Goal: Feedback & Contribution: Contribute content

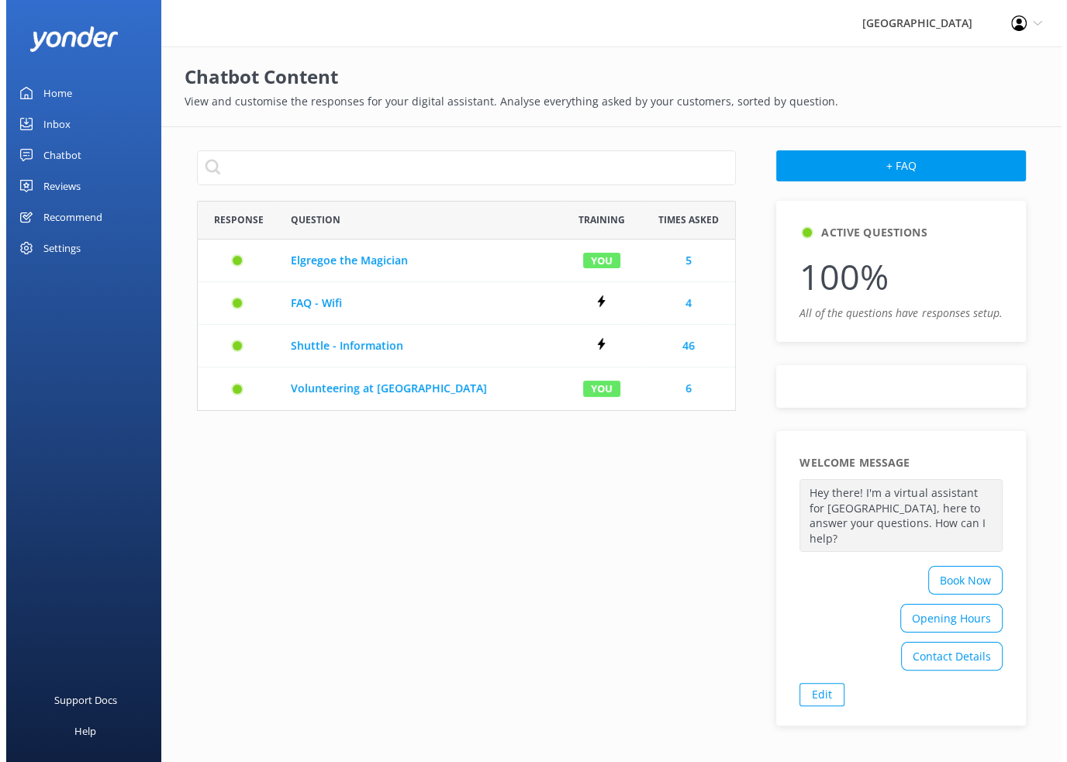
scroll to position [198, 527]
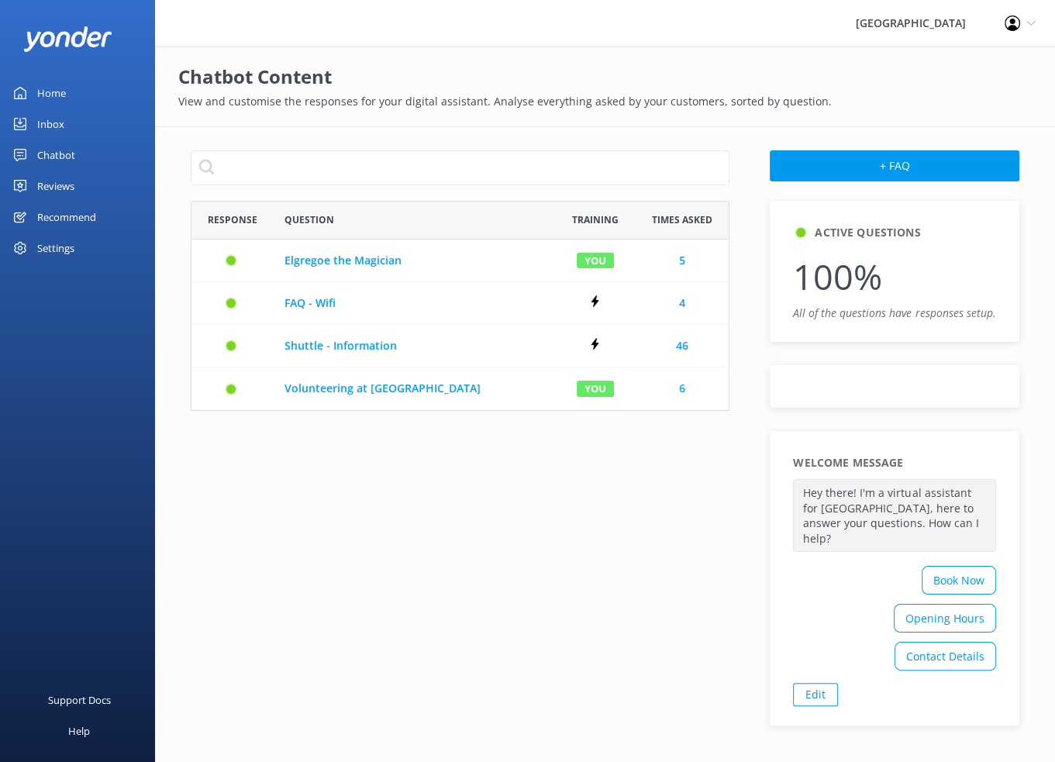
click at [54, 178] on div "Reviews" at bounding box center [55, 186] width 37 height 31
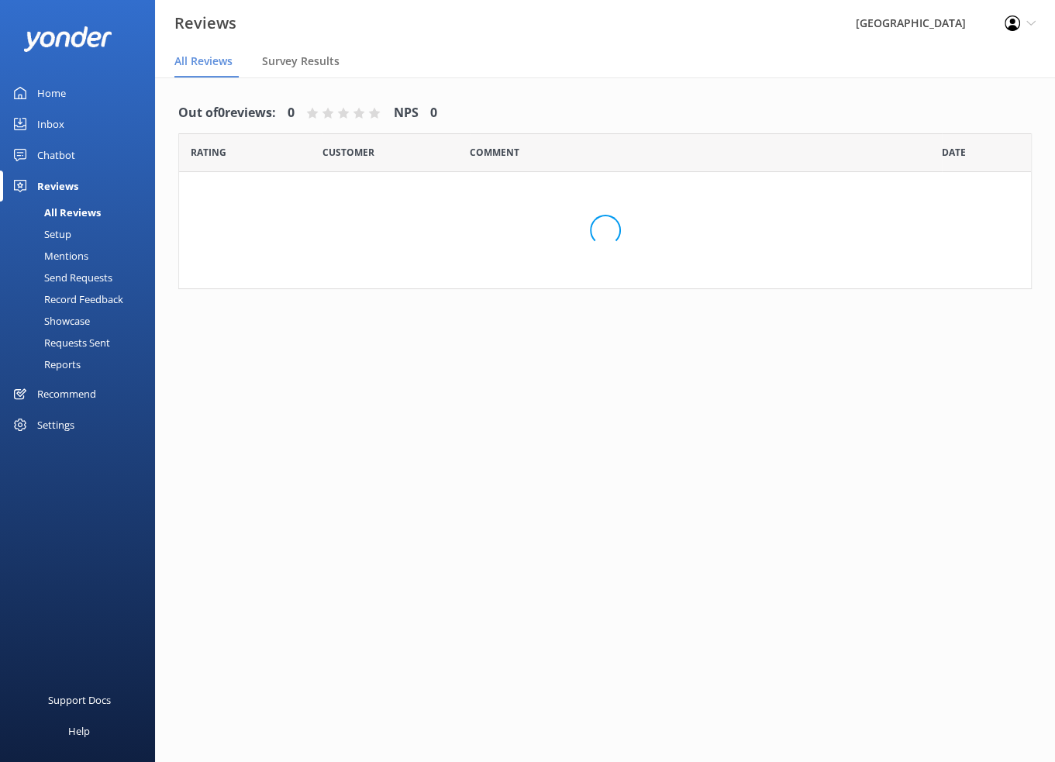
click at [53, 185] on div "Reviews" at bounding box center [57, 186] width 41 height 31
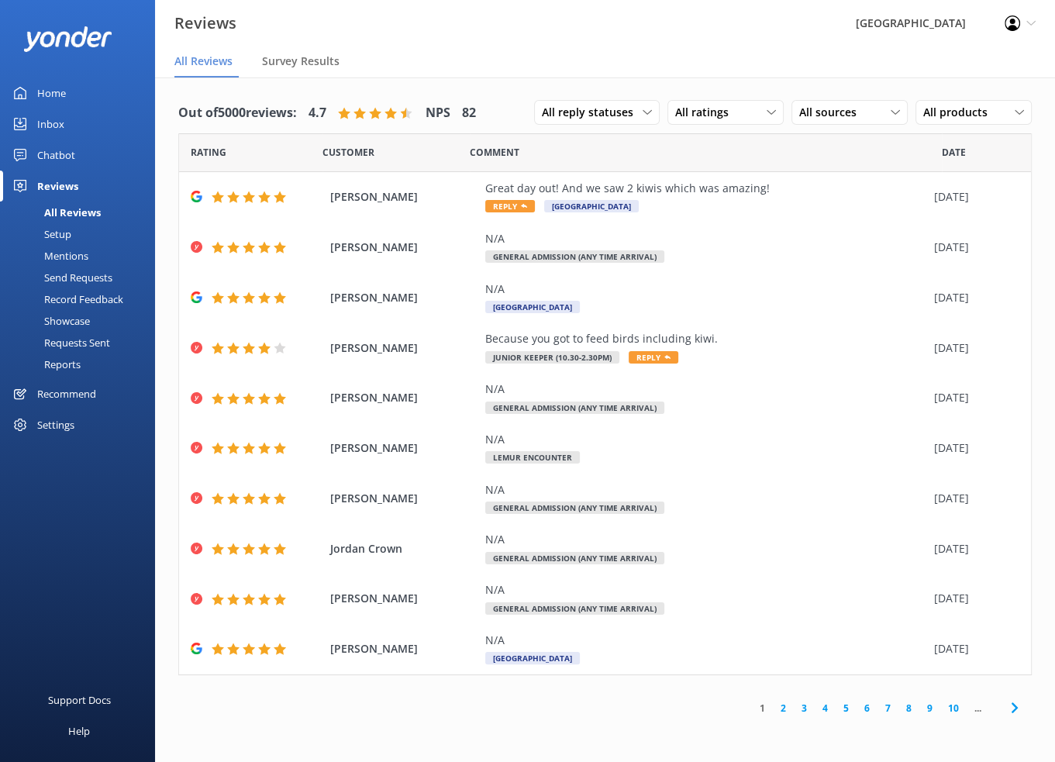
click at [45, 185] on div "Reviews" at bounding box center [57, 186] width 41 height 31
click at [54, 154] on div "Chatbot" at bounding box center [56, 155] width 38 height 31
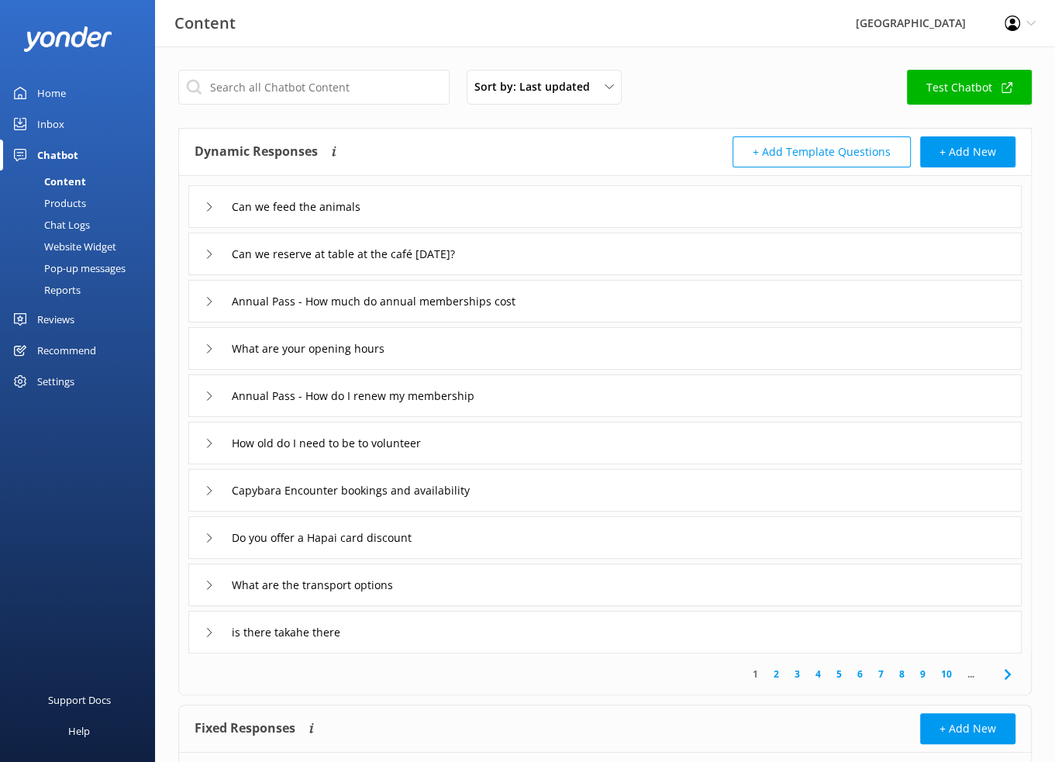
click at [64, 221] on div "Chat Logs" at bounding box center [49, 225] width 81 height 22
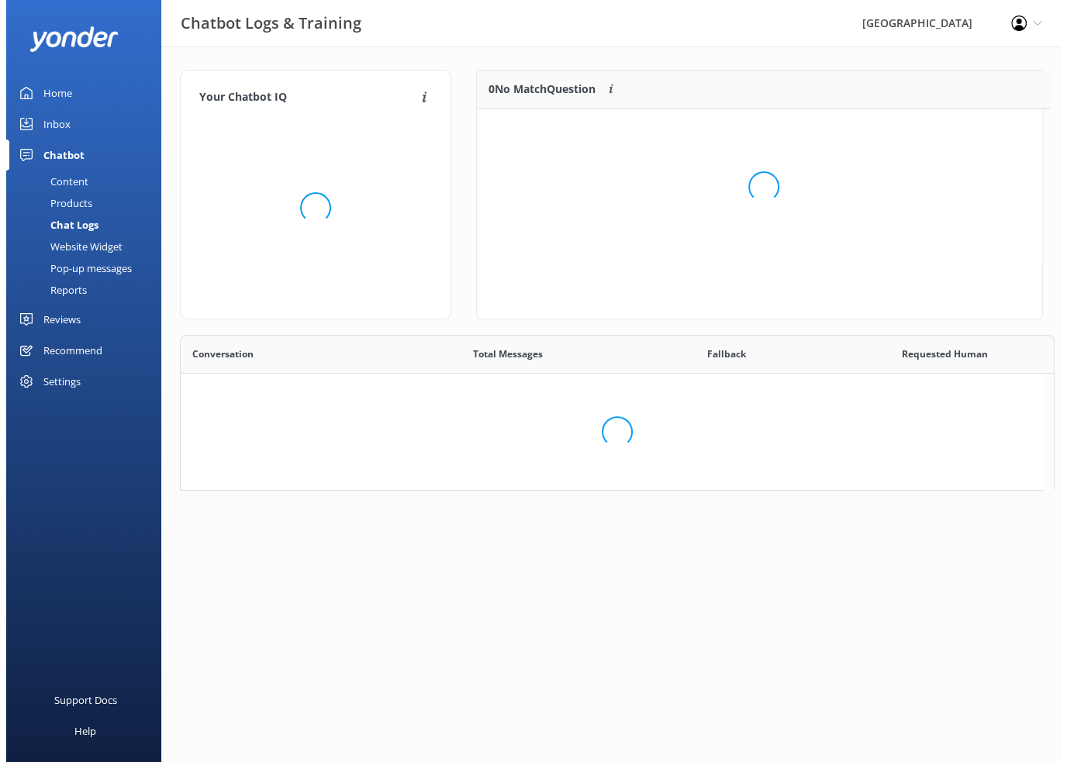
scroll to position [12, 12]
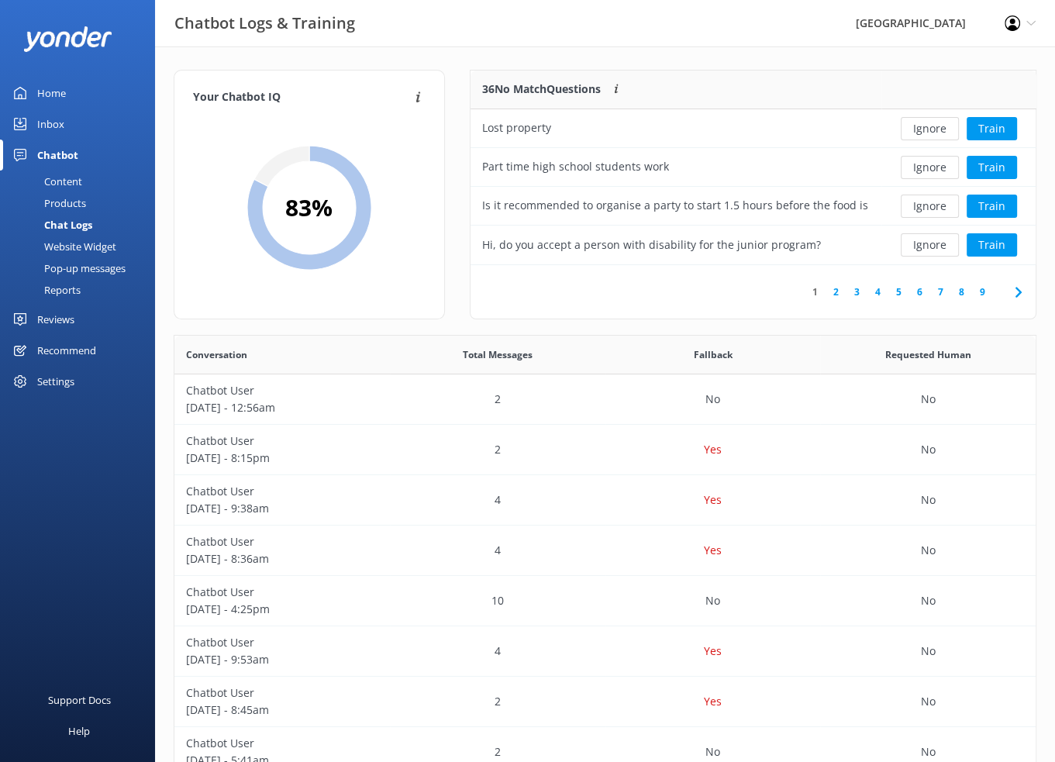
click at [839, 294] on link "2" at bounding box center [836, 292] width 21 height 15
click at [856, 292] on link "3" at bounding box center [857, 292] width 21 height 15
click at [878, 292] on link "4" at bounding box center [878, 292] width 21 height 15
click at [897, 293] on link "5" at bounding box center [899, 292] width 21 height 15
click at [921, 294] on link "6" at bounding box center [920, 292] width 21 height 15
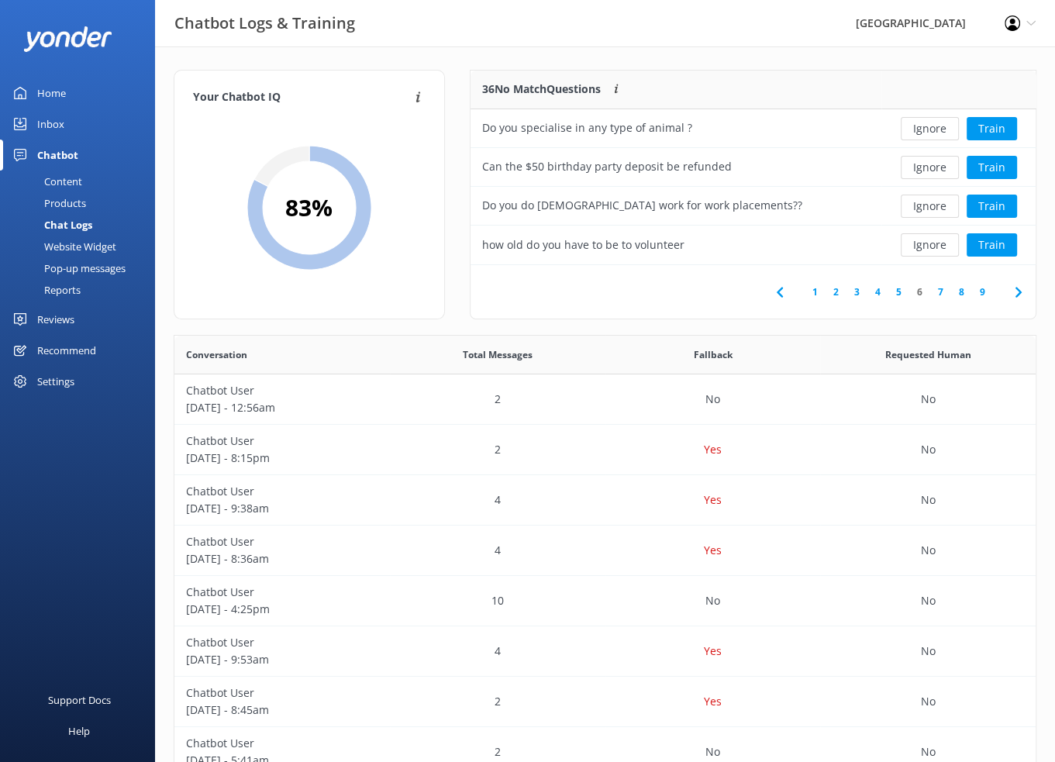
click at [71, 171] on div "Content" at bounding box center [45, 182] width 73 height 22
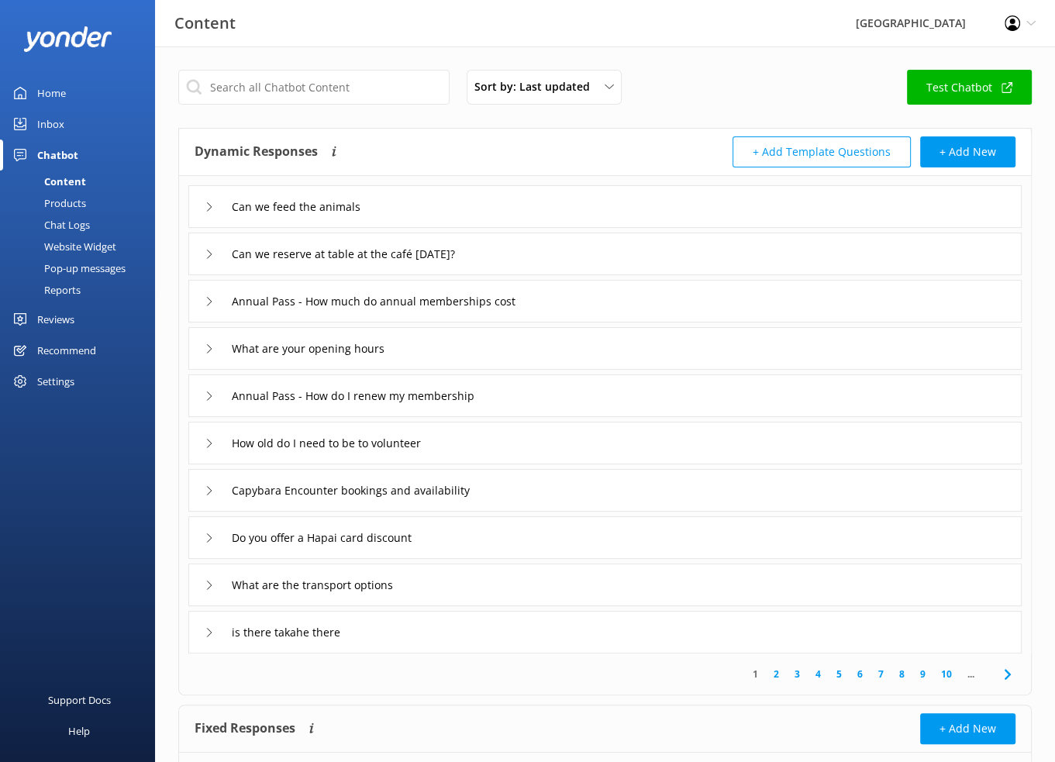
click at [57, 131] on div "Inbox" at bounding box center [50, 124] width 27 height 31
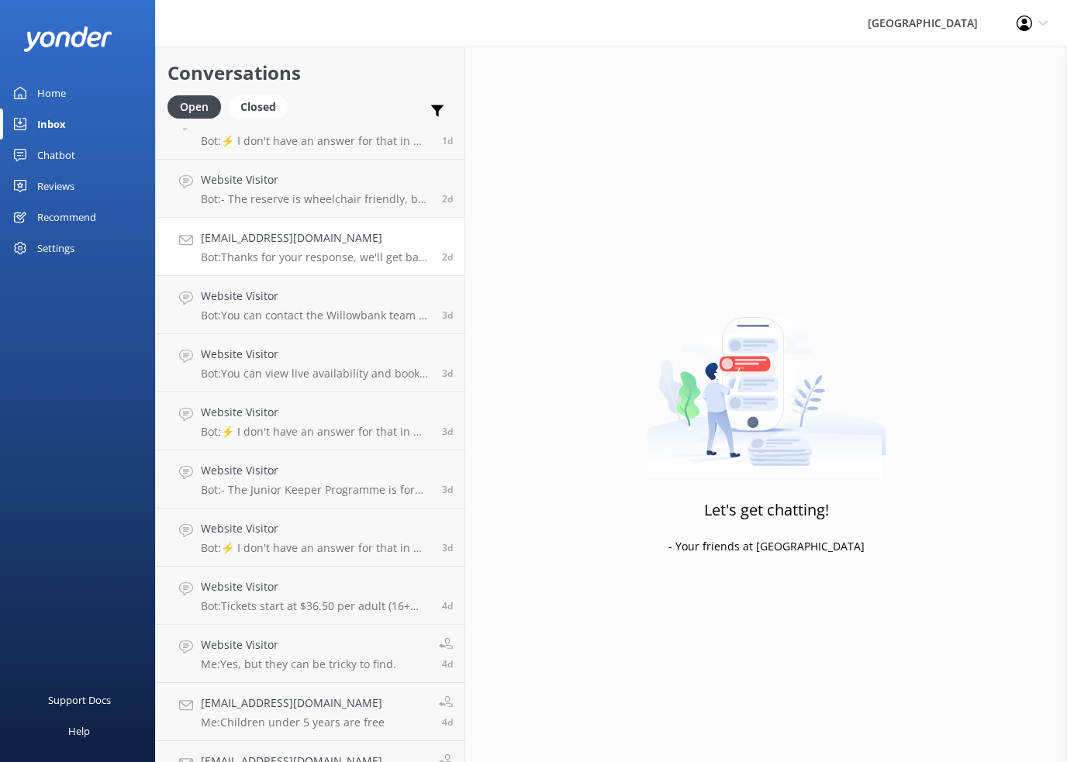
scroll to position [412, 0]
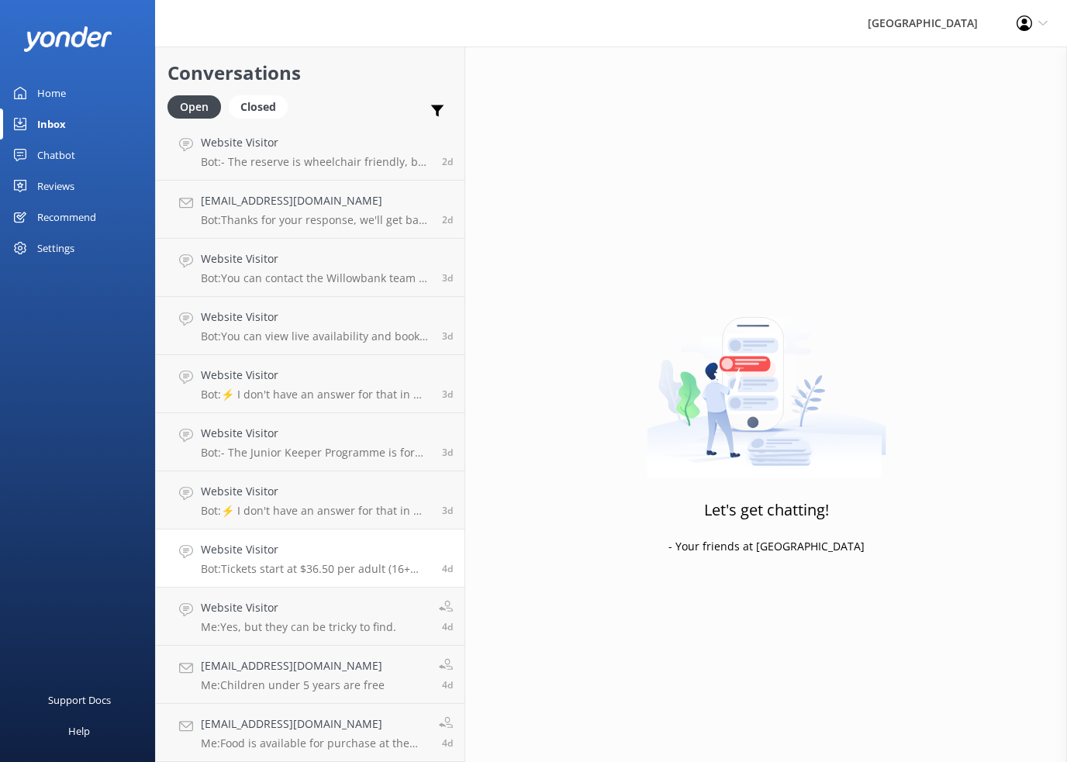
click at [320, 543] on h4 "Website Visitor" at bounding box center [316, 549] width 230 height 17
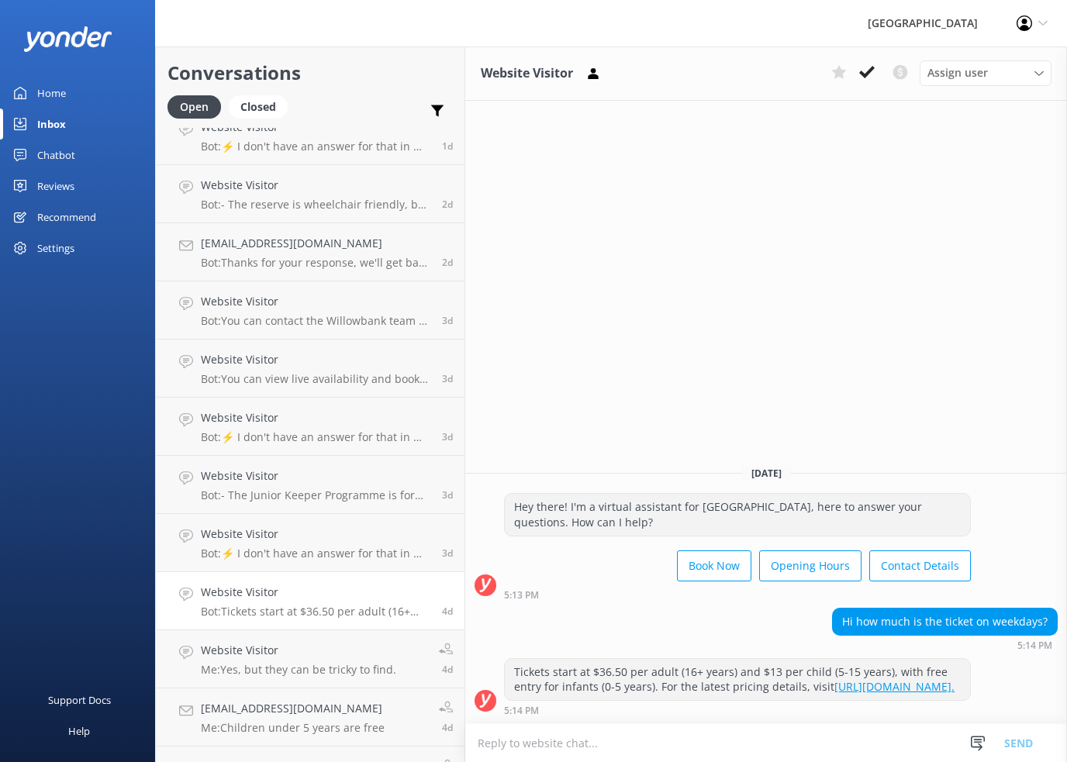
scroll to position [412, 0]
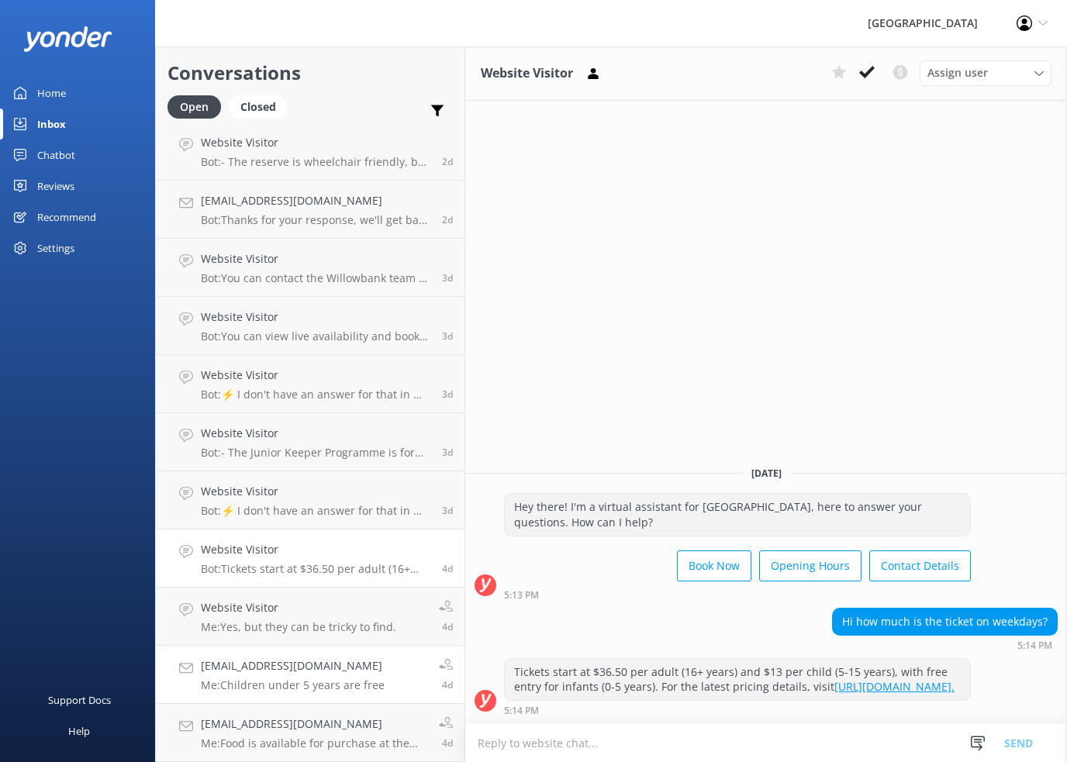
click at [261, 666] on h4 "[EMAIL_ADDRESS][DOMAIN_NAME]" at bounding box center [293, 666] width 184 height 17
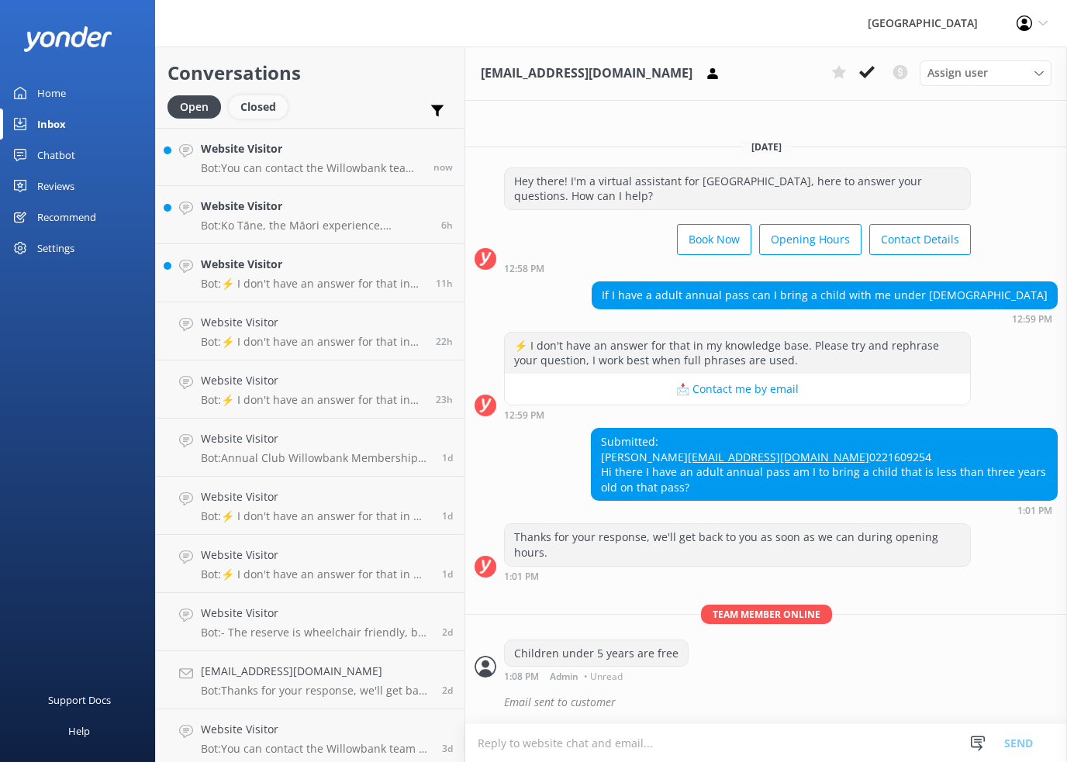
click at [259, 104] on div "Closed" at bounding box center [258, 106] width 59 height 23
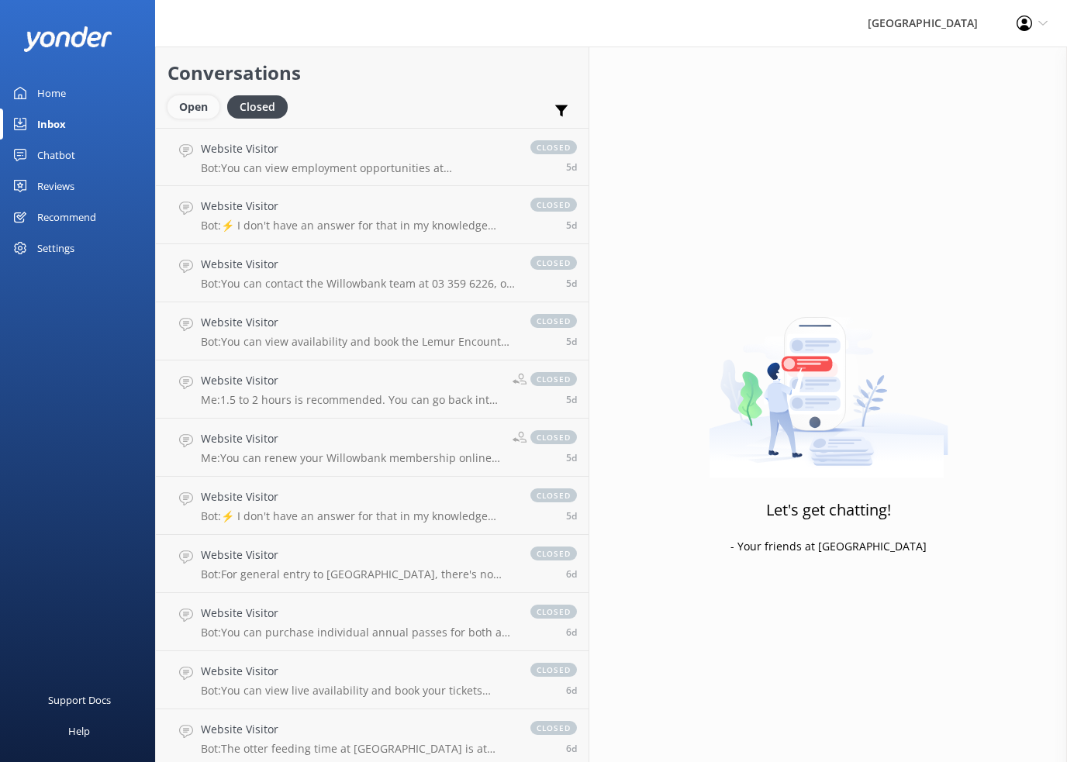
click at [194, 95] on div "Open" at bounding box center [193, 106] width 52 height 23
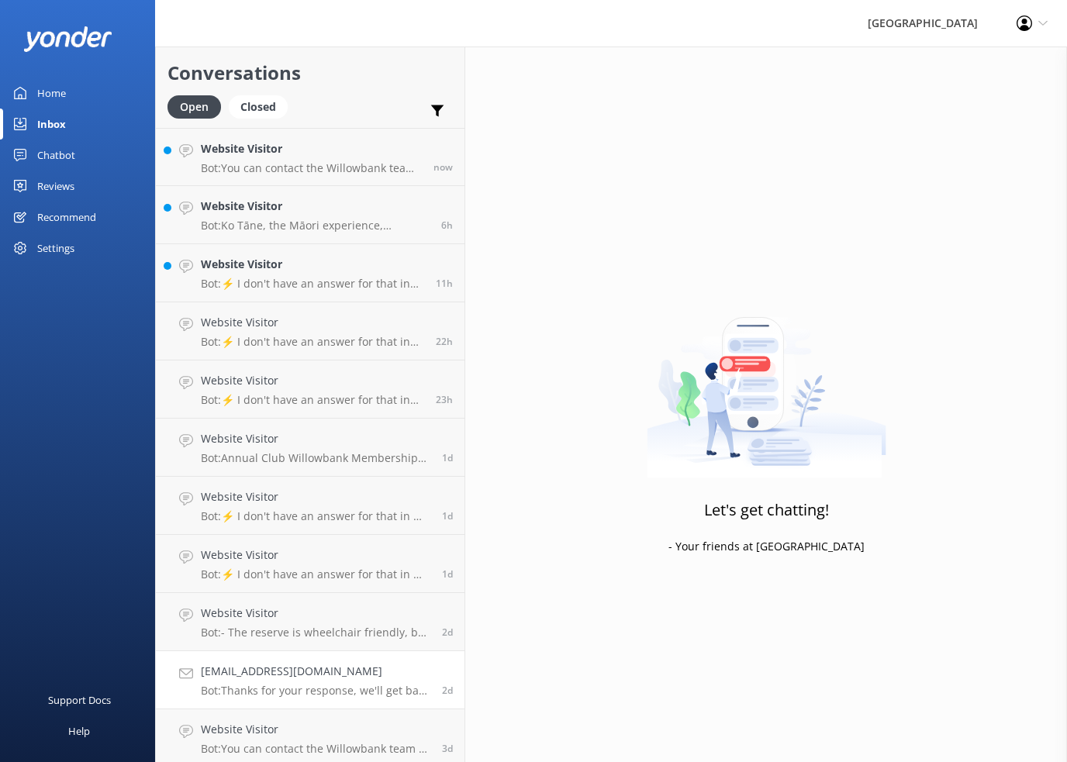
click at [282, 668] on h4 "[EMAIL_ADDRESS][DOMAIN_NAME]" at bounding box center [316, 671] width 230 height 17
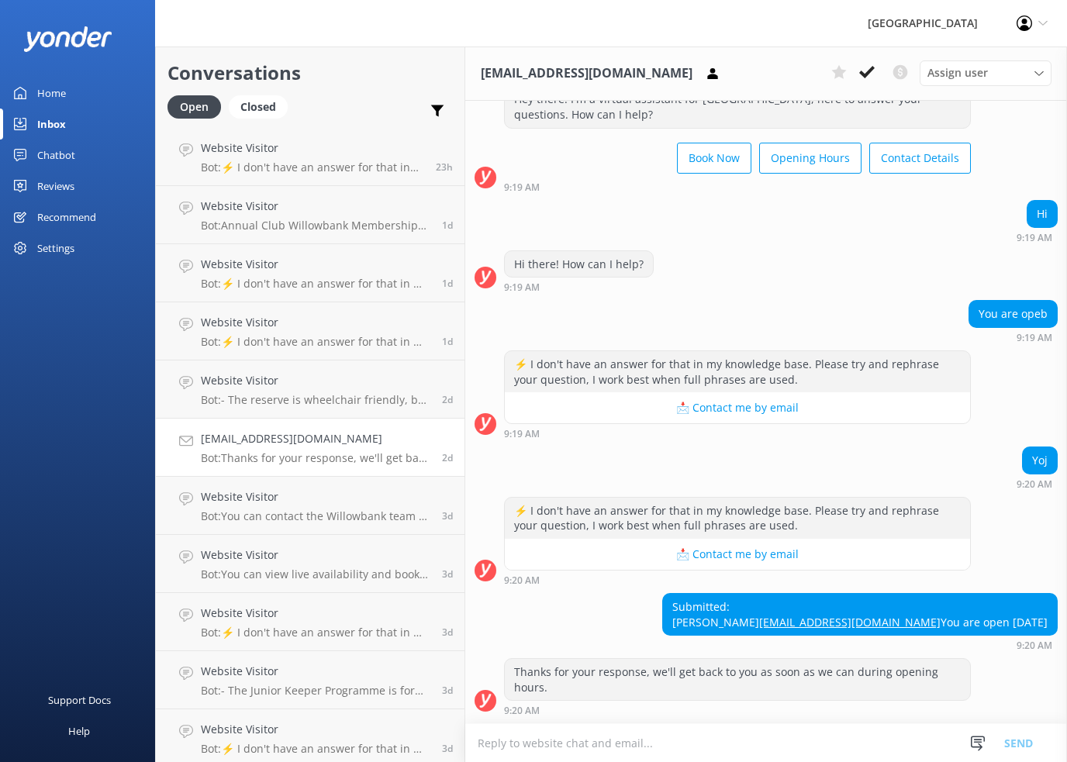
scroll to position [83, 0]
click at [53, 154] on div "Chatbot" at bounding box center [56, 155] width 38 height 31
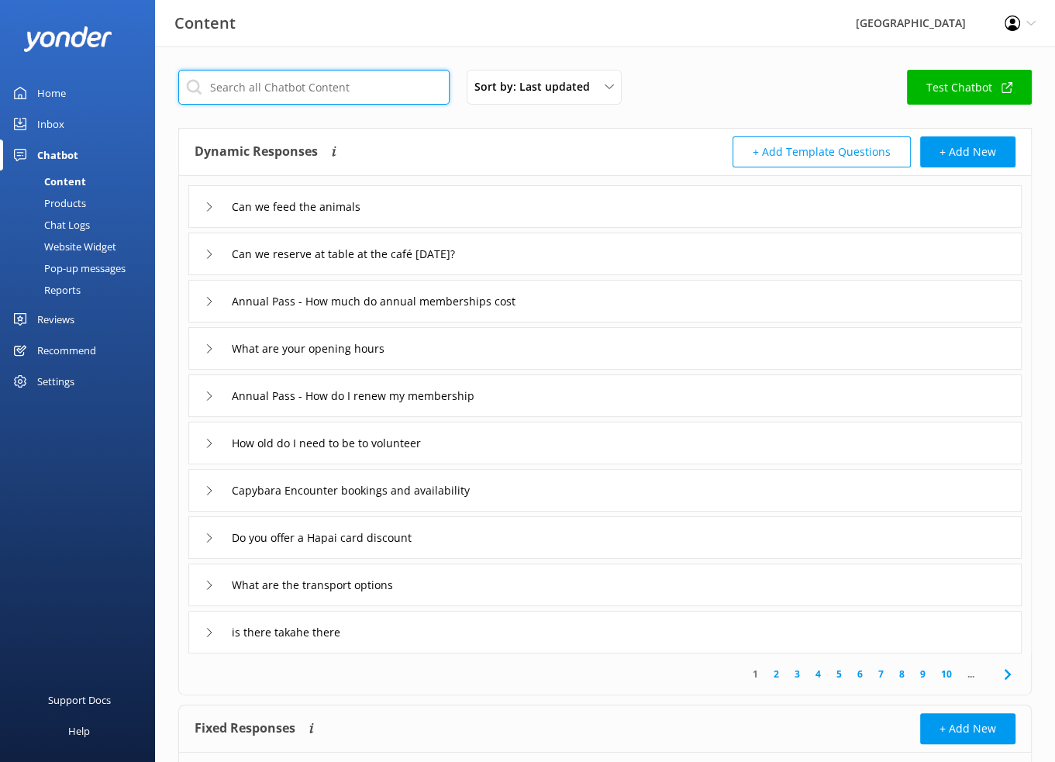
click at [285, 91] on input "text" at bounding box center [313, 87] width 271 height 35
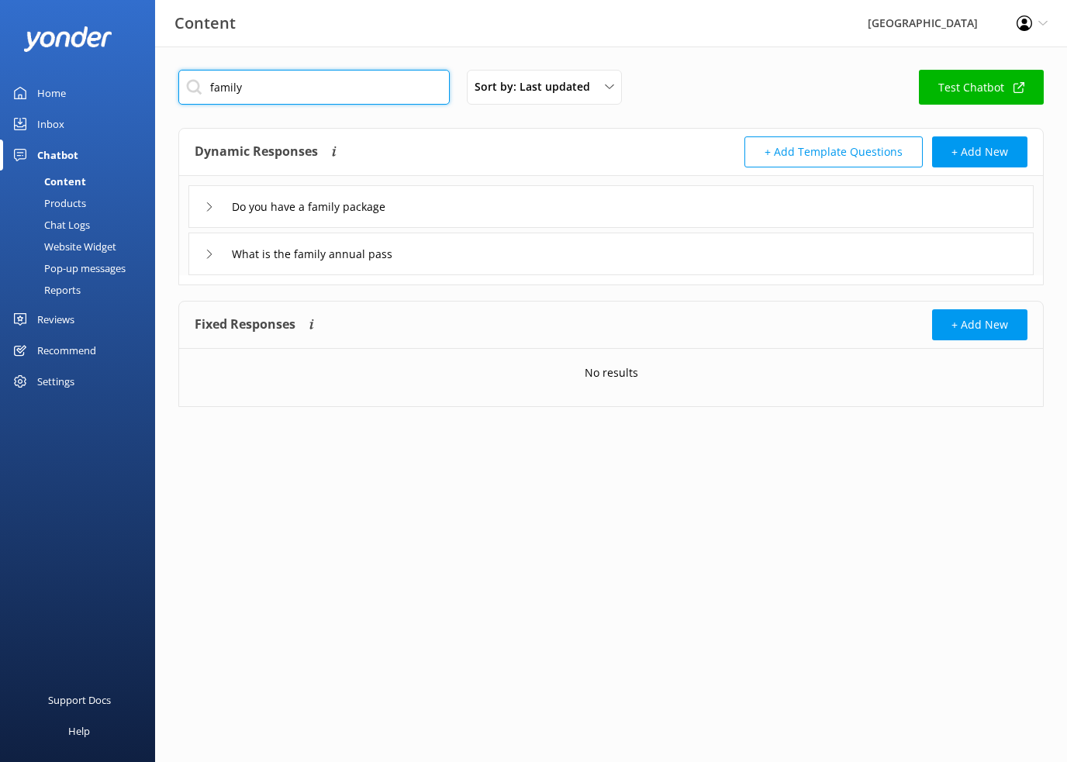
type input "family"
click at [209, 210] on icon at bounding box center [209, 206] width 9 height 9
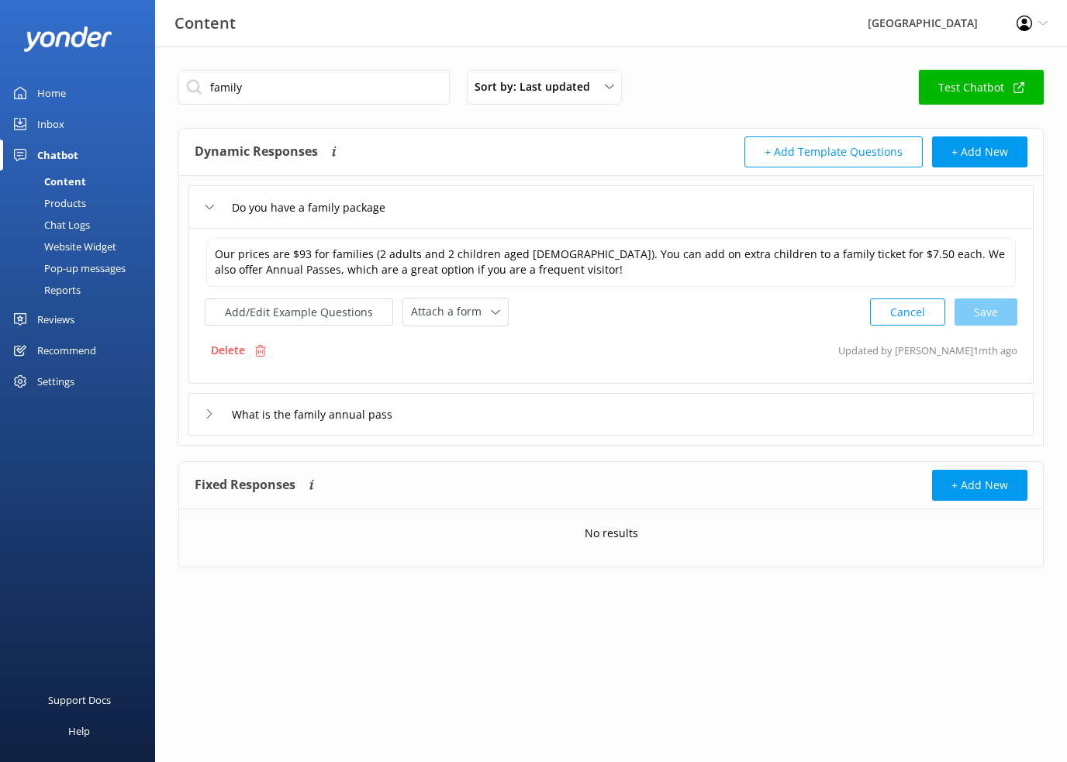
click at [207, 207] on use at bounding box center [209, 207] width 9 height 5
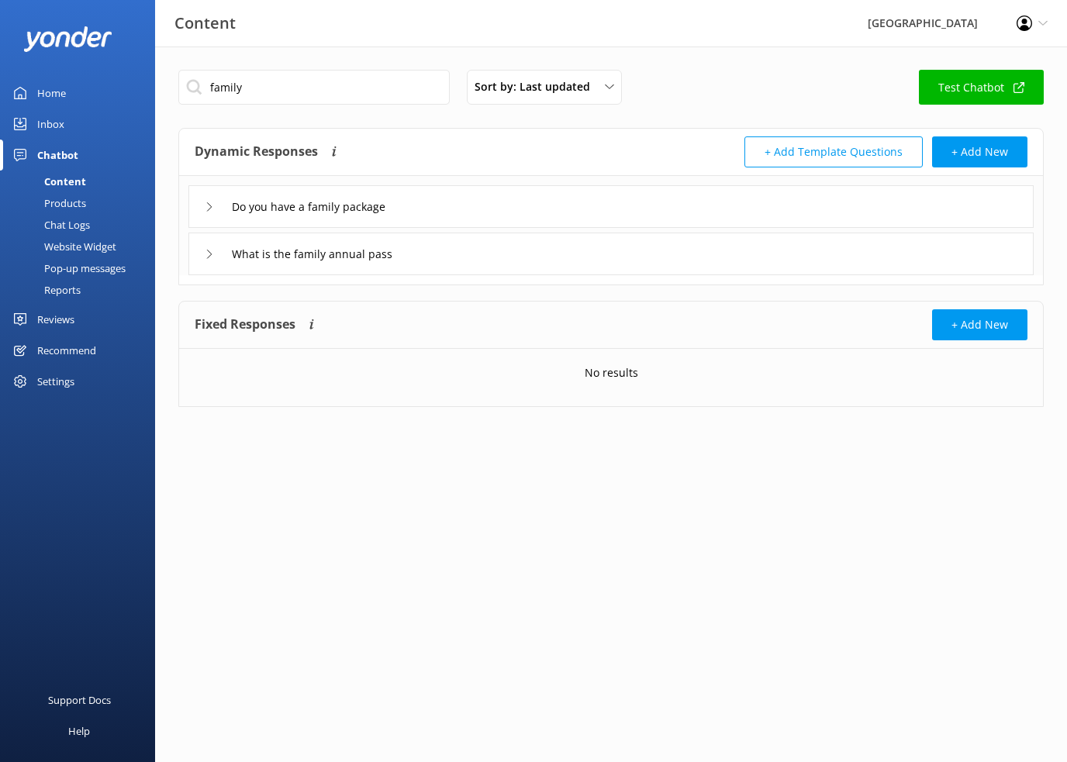
click at [205, 254] on icon at bounding box center [209, 254] width 9 height 9
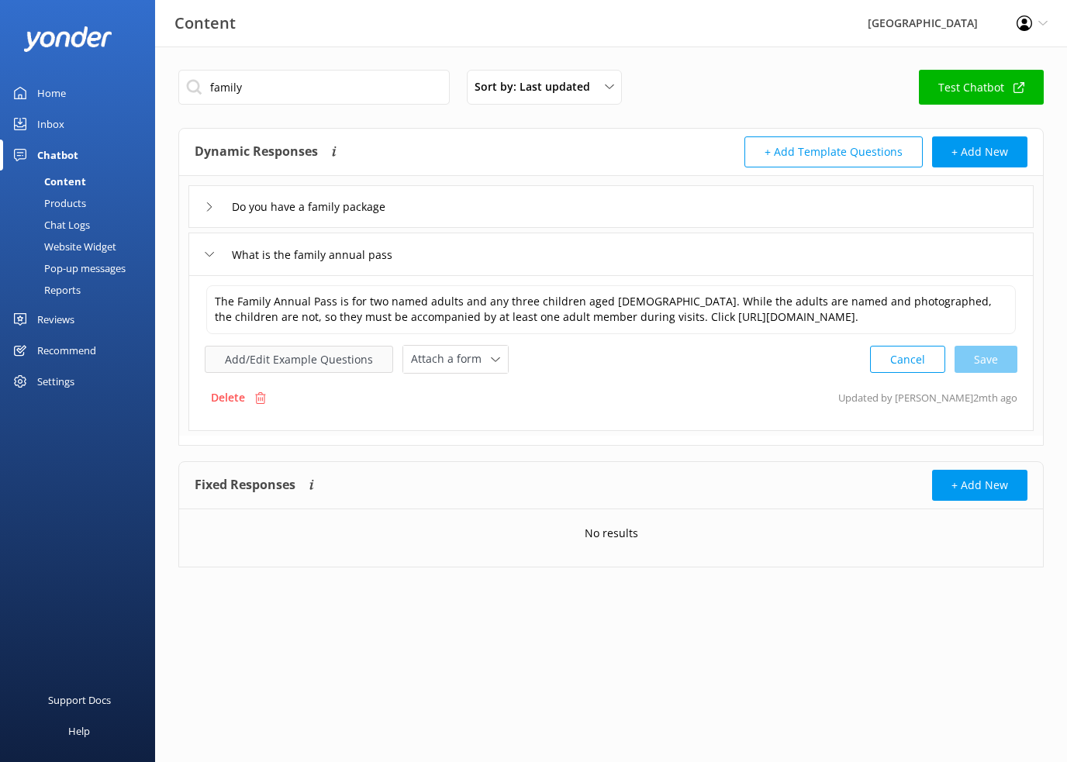
click at [282, 353] on button "Add/Edit Example Questions" at bounding box center [299, 359] width 188 height 27
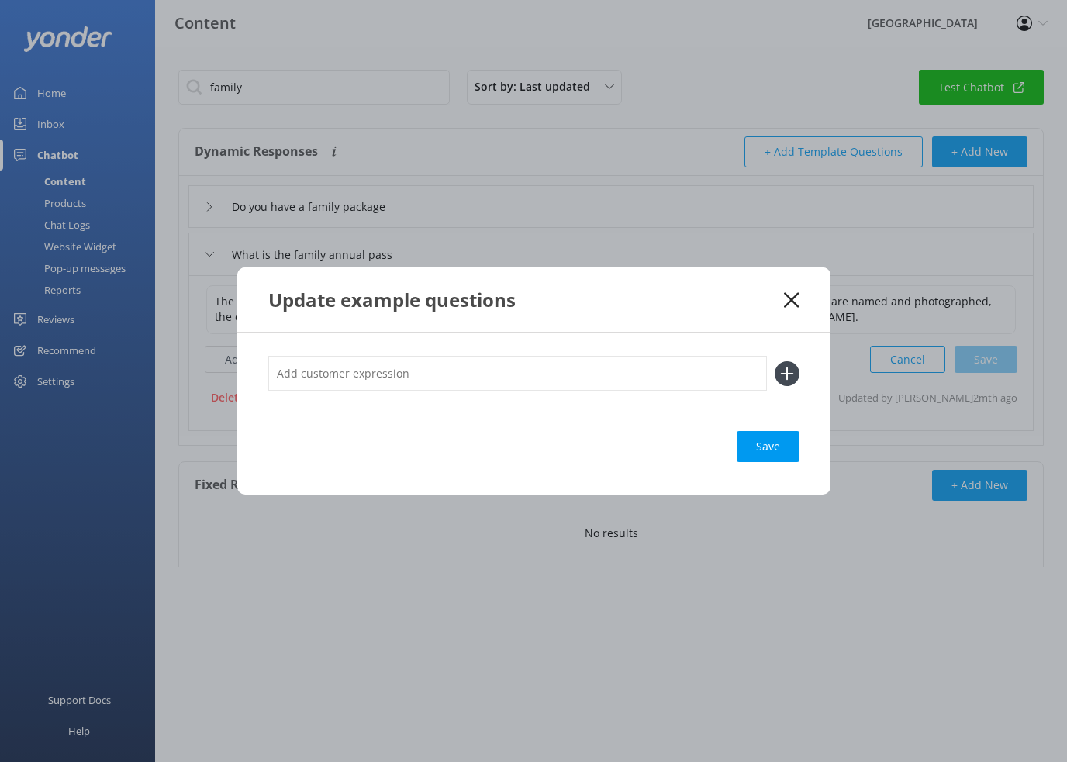
click at [281, 374] on input "text" at bounding box center [517, 373] width 499 height 35
click at [779, 294] on div "Update example questions" at bounding box center [526, 300] width 516 height 26
click at [788, 298] on icon at bounding box center [791, 300] width 15 height 16
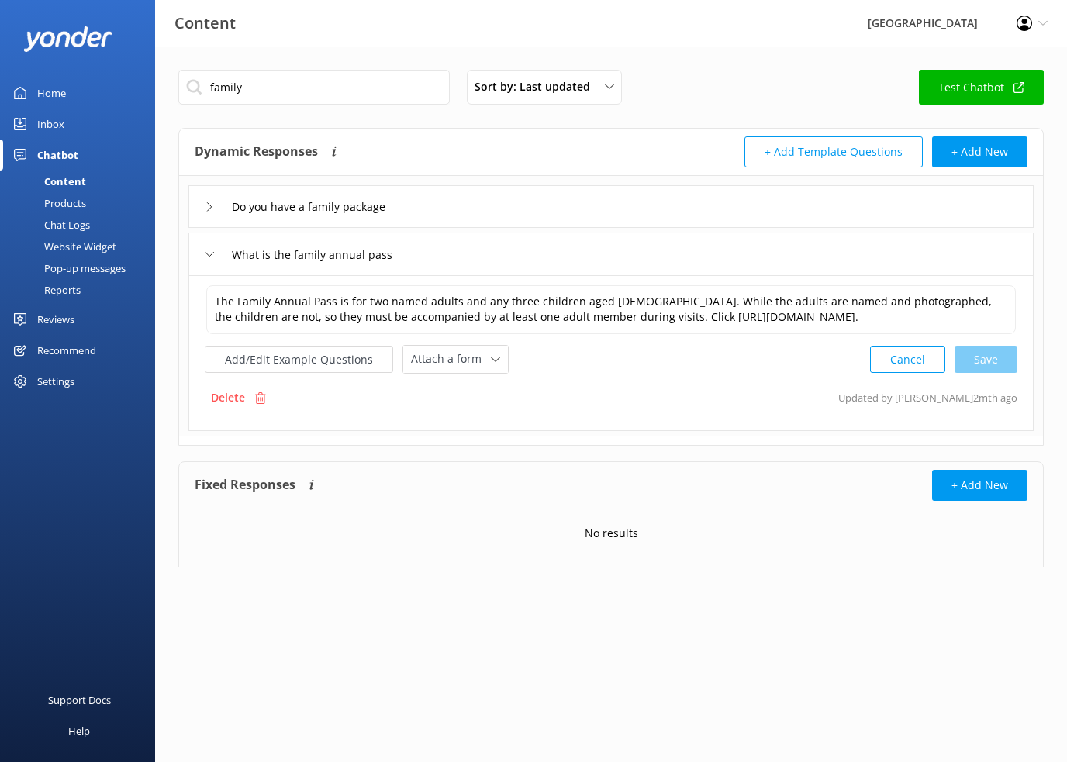
click at [75, 732] on div "Help" at bounding box center [79, 731] width 22 height 31
click at [208, 257] on icon at bounding box center [209, 254] width 9 height 9
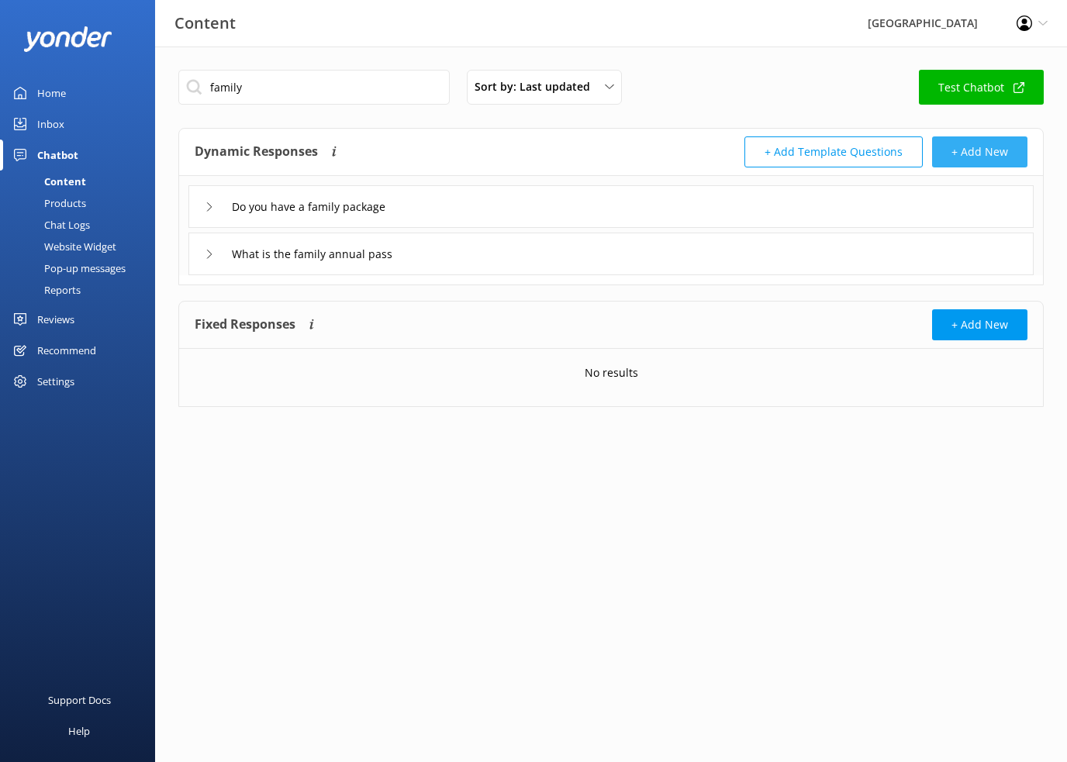
click at [958, 156] on button "+ Add New" at bounding box center [979, 151] width 95 height 31
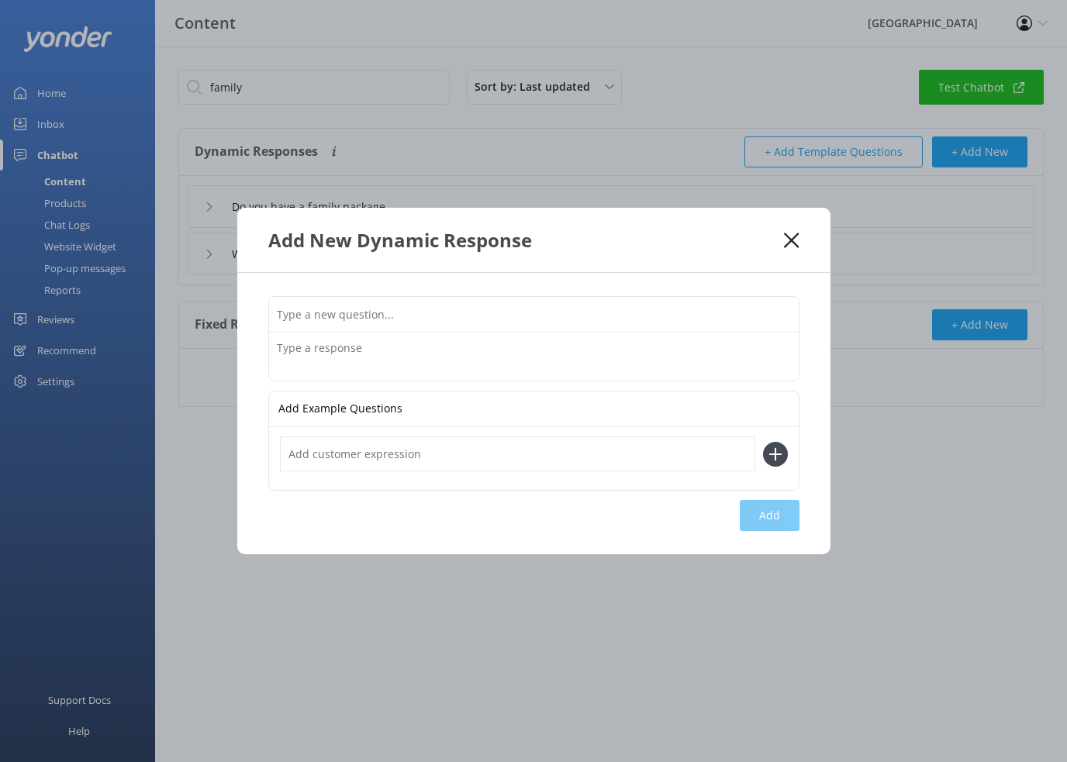
click at [337, 310] on input "text" at bounding box center [534, 314] width 530 height 35
click at [314, 313] on input "text" at bounding box center [534, 314] width 530 height 35
paste input "We are a family of 5 with 3 pre school Children. What is the best deal for us?"
type input "We are a family of 5 with 3 pre school Children. What is the best deal for us?"
click at [305, 354] on textarea at bounding box center [534, 357] width 530 height 48
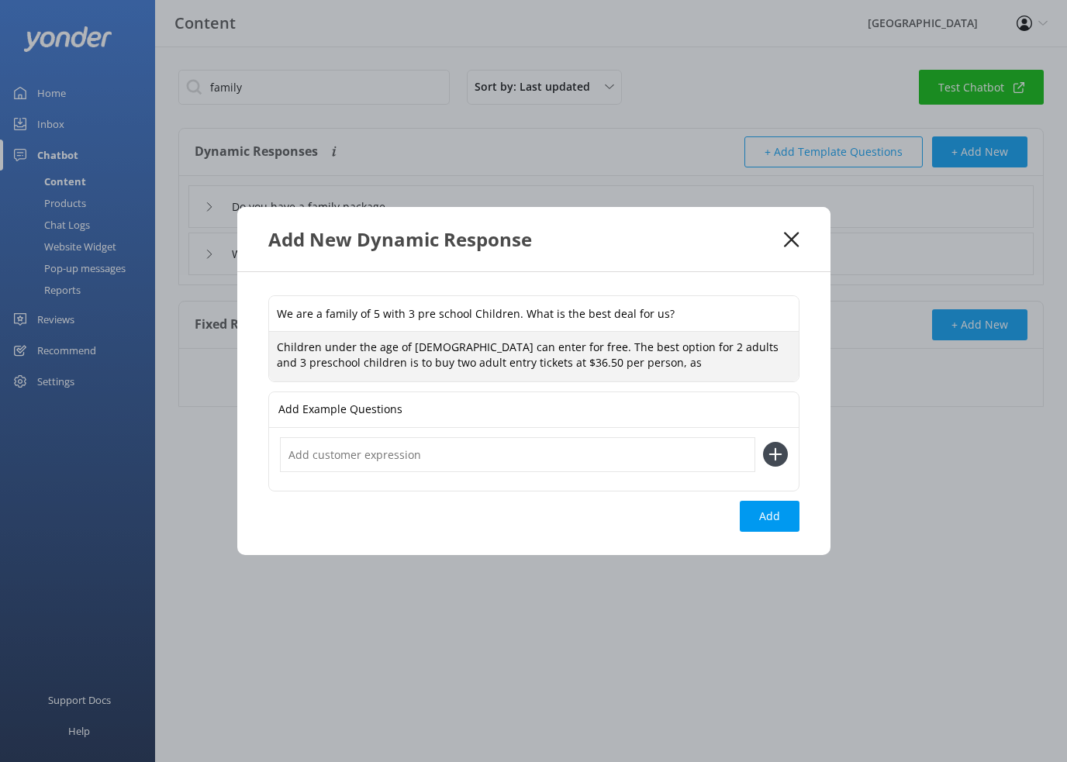
drag, startPoint x: 276, startPoint y: 347, endPoint x: 509, endPoint y: 347, distance: 232.6
click at [509, 347] on textarea "Children under the age of [DEMOGRAPHIC_DATA] can enter for free. The best optio…" at bounding box center [534, 356] width 530 height 49
click at [350, 360] on textarea "The best option for 2 adults and 3 preschool children is to buy two adult entry…" at bounding box center [534, 356] width 530 height 49
paste textarea "Children under the age of [DEMOGRAPHIC_DATA] can enter for free."
click at [335, 361] on textarea "The best option for 2 adults and 3 preschool children is to buy two adult entry…" at bounding box center [534, 356] width 530 height 49
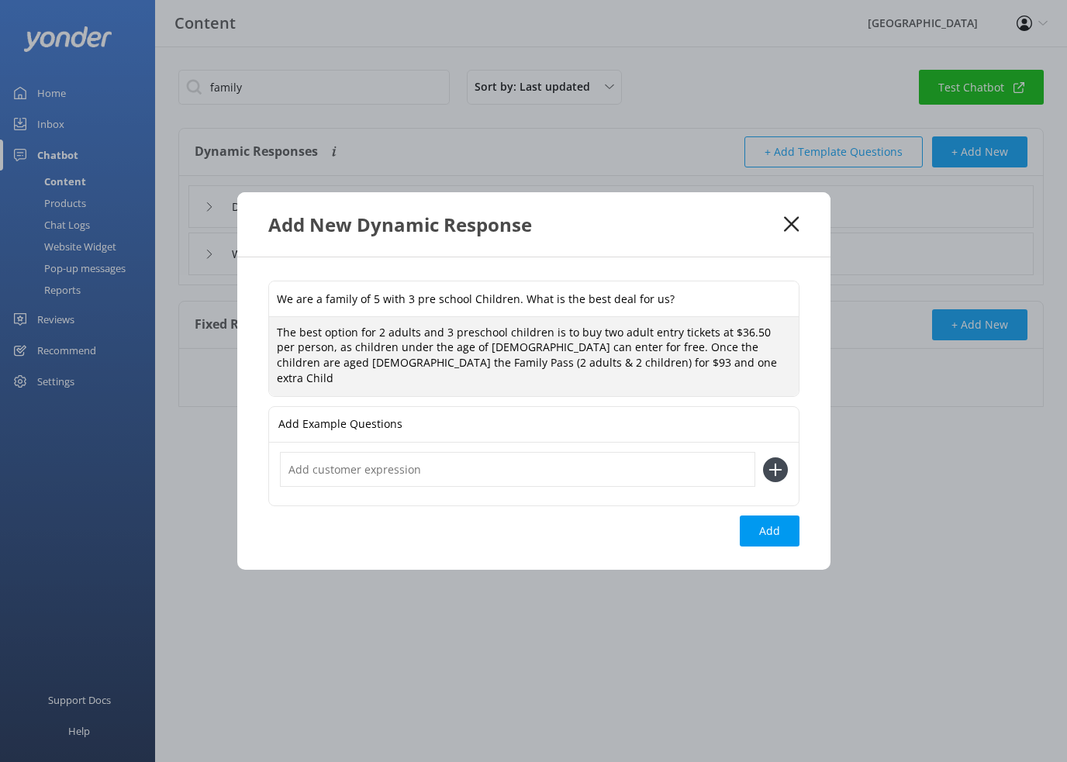
click at [273, 339] on textarea "The best option for 2 adults and 3 preschool children is to buy two adult entry…" at bounding box center [534, 356] width 530 height 79
click at [748, 355] on textarea "The best option for 2 adults and 3 preschool children is to buy two adult entry…" at bounding box center [534, 356] width 530 height 79
click at [547, 369] on textarea "The best option for 2 adults and 3 preschool children is to buy two adult entry…" at bounding box center [534, 356] width 530 height 79
click at [499, 369] on textarea "The best option for 2 adults and 3 preschool children is to buy two adult entry…" at bounding box center [534, 356] width 530 height 79
paste textarea "a child to Family ticket"
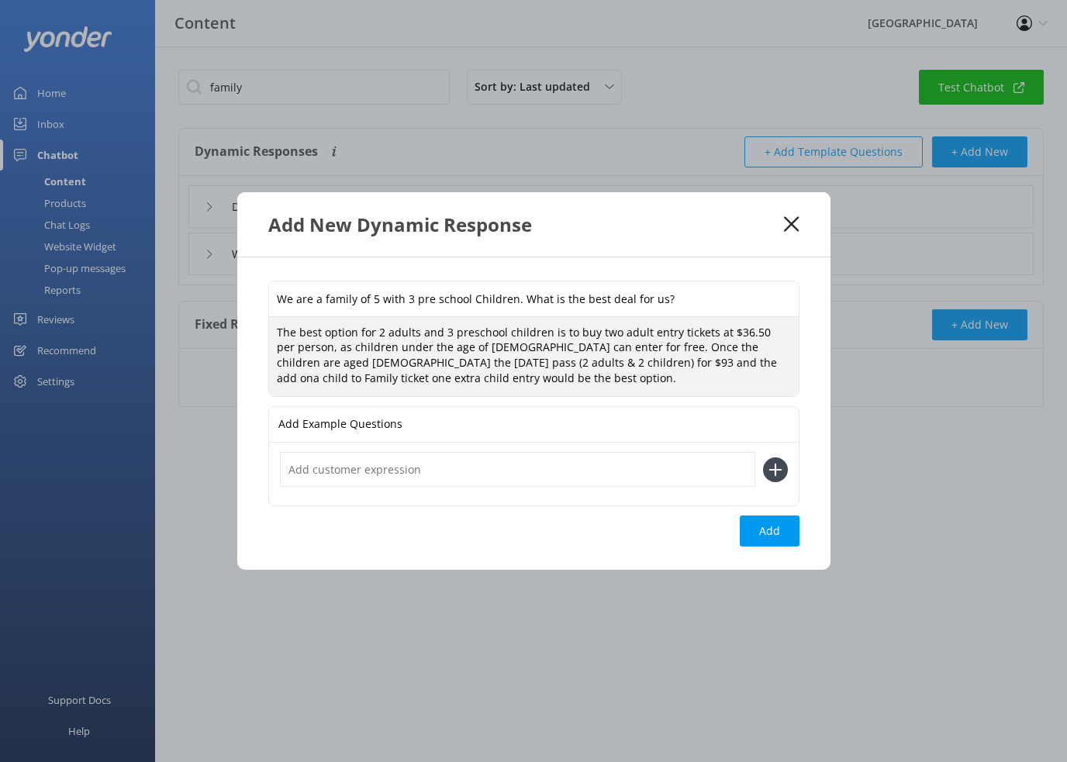
click at [554, 357] on textarea "The best option for 2 adults and 3 preschool children is to buy two adult entry…" at bounding box center [534, 356] width 530 height 79
click at [299, 362] on textarea "The best option for 2 adults and 3 preschool children is to buy two adult entry…" at bounding box center [534, 356] width 530 height 79
click at [609, 362] on textarea "The best option for 2 adults and 3 preschool children is to buy two adult entry…" at bounding box center [534, 356] width 530 height 79
click at [484, 363] on textarea "The best option for 2 adults and 3 preschool children is to buy two adult entry…" at bounding box center [534, 356] width 530 height 79
click at [676, 364] on textarea "The best option for 2 adults and 3 preschool children is to buy two adult entry…" at bounding box center [534, 356] width 530 height 79
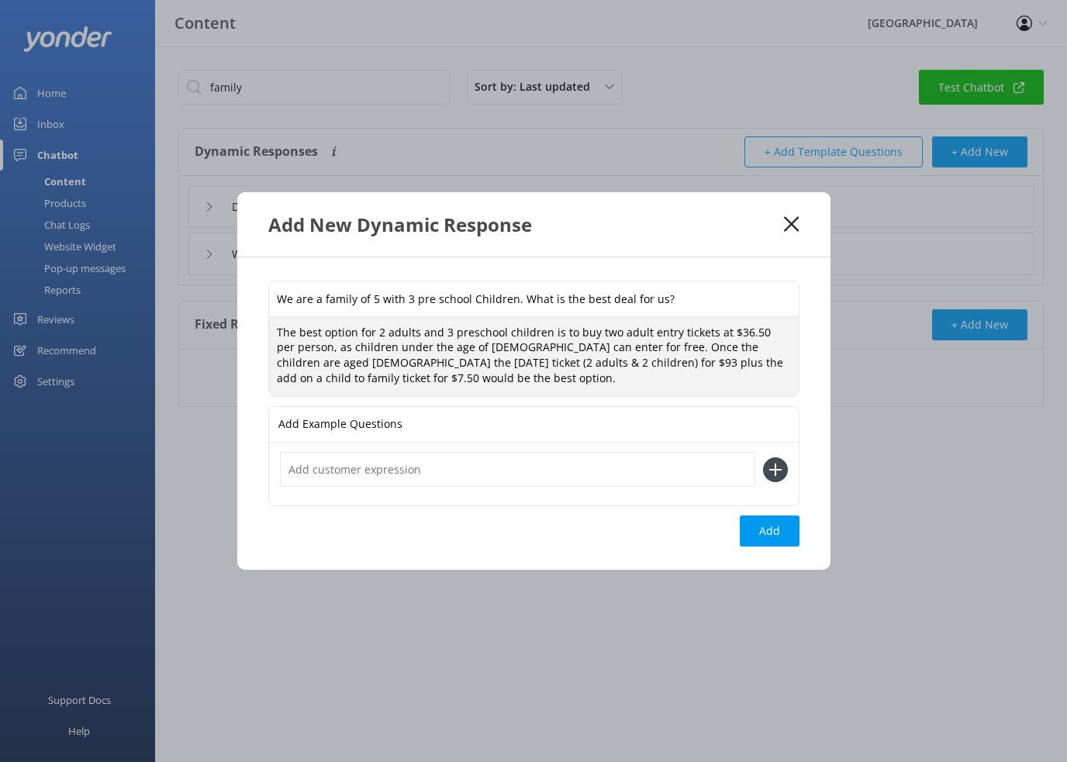
click at [349, 380] on textarea "The best option for 2 adults and 3 preschool children is to buy two adult entry…" at bounding box center [534, 356] width 530 height 79
type textarea "The best option for 2 adults and 3 preschool children is to buy two adult entry…"
drag, startPoint x: 276, startPoint y: 331, endPoint x: 349, endPoint y: 384, distance: 90.0
click at [349, 384] on textarea "The best option for 2 adults and 3 preschool children is to buy two adult entry…" at bounding box center [534, 356] width 530 height 79
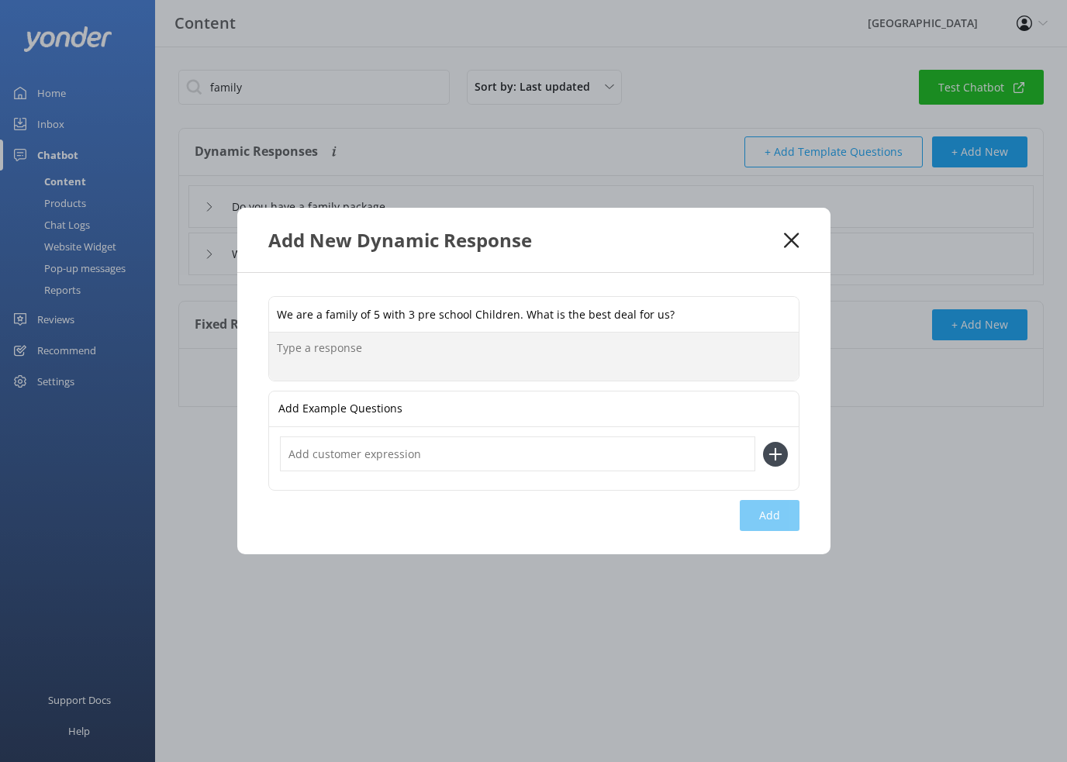
paste textarea "The best option for two adults visiting with three preschool children is to pur…"
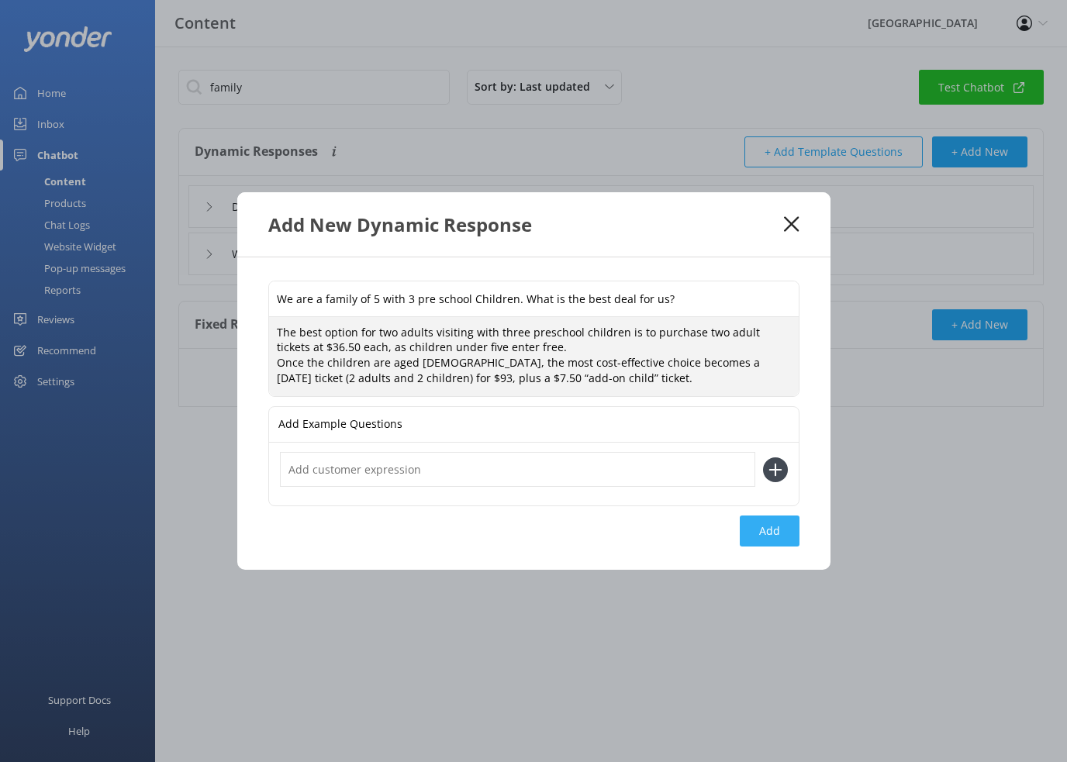
type textarea "The best option for two adults visiting with three preschool children is to pur…"
click at [768, 533] on button "Add" at bounding box center [770, 531] width 60 height 31
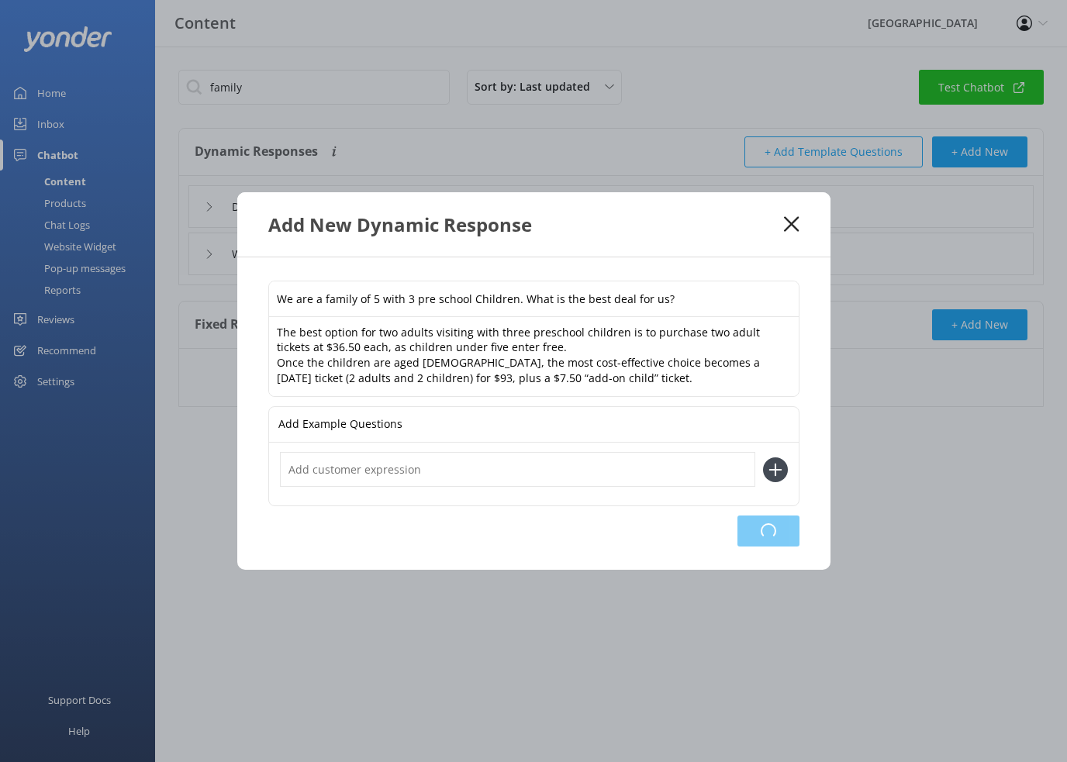
type input "We are a family of 5 with 3 pre school Children. What is the best deal for us?"
type input "Do you have a family package"
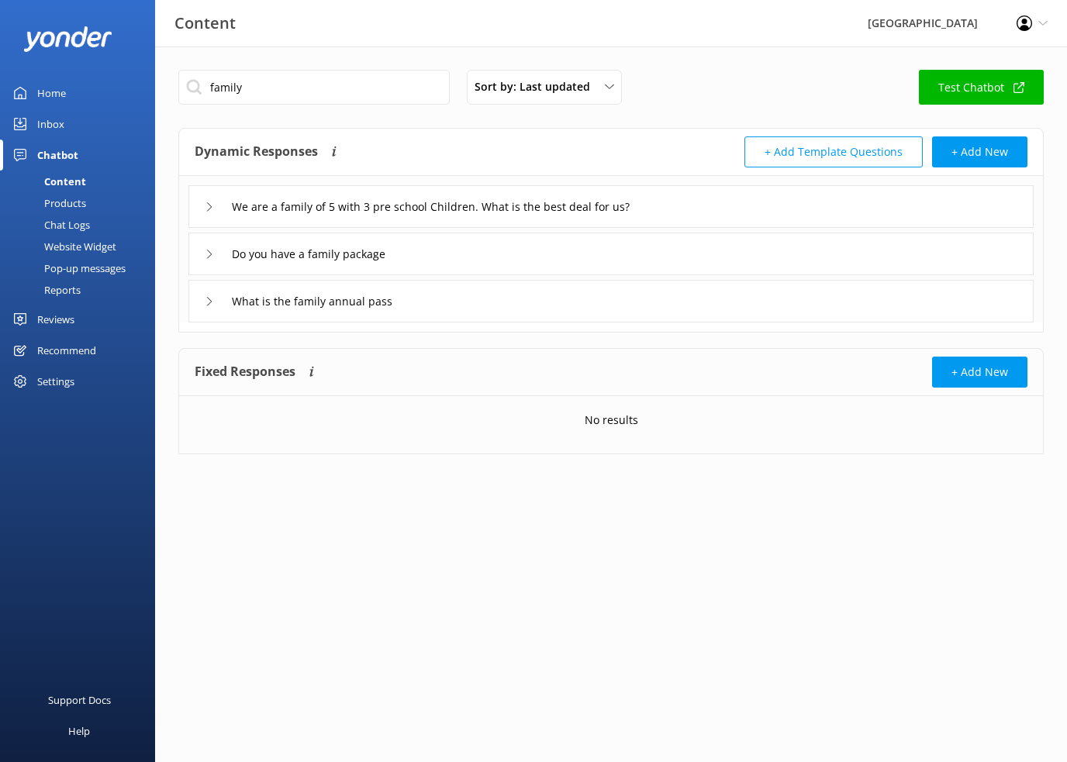
click at [210, 205] on use at bounding box center [209, 206] width 5 height 9
